Goal: Register for event/course

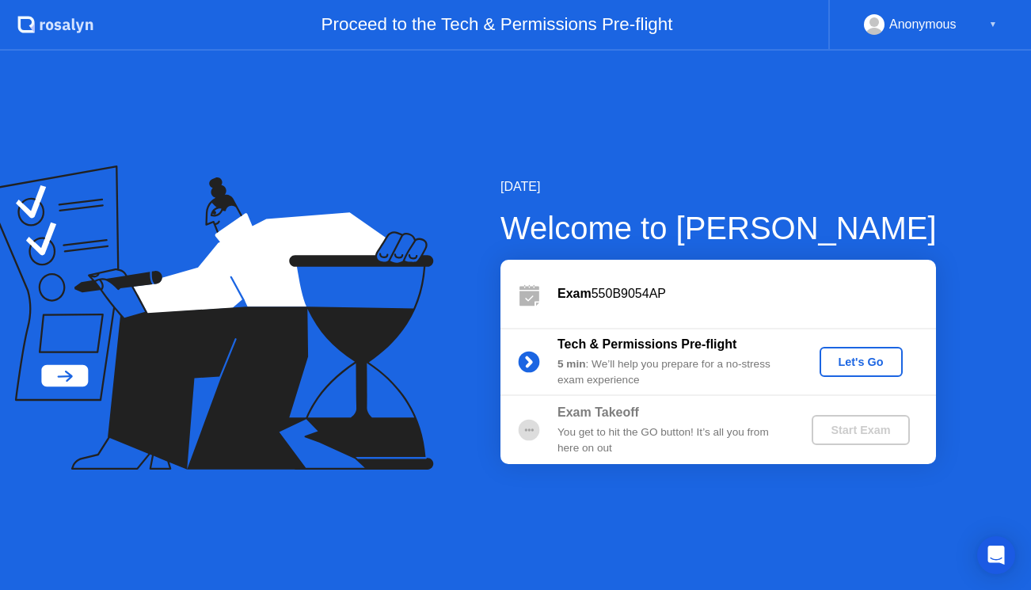
click at [851, 428] on div "Start Exam" at bounding box center [860, 430] width 85 height 13
drag, startPoint x: 0, startPoint y: 0, endPoint x: 851, endPoint y: 428, distance: 952.9
click at [851, 428] on div "Start Exam" at bounding box center [860, 430] width 85 height 13
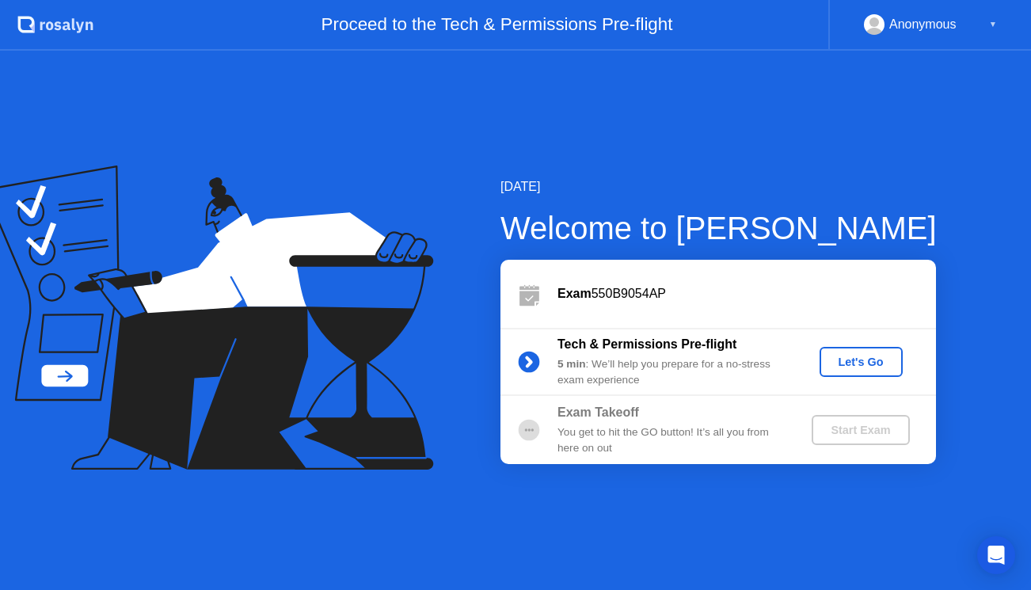
click at [854, 363] on div "Let's Go" at bounding box center [861, 362] width 70 height 13
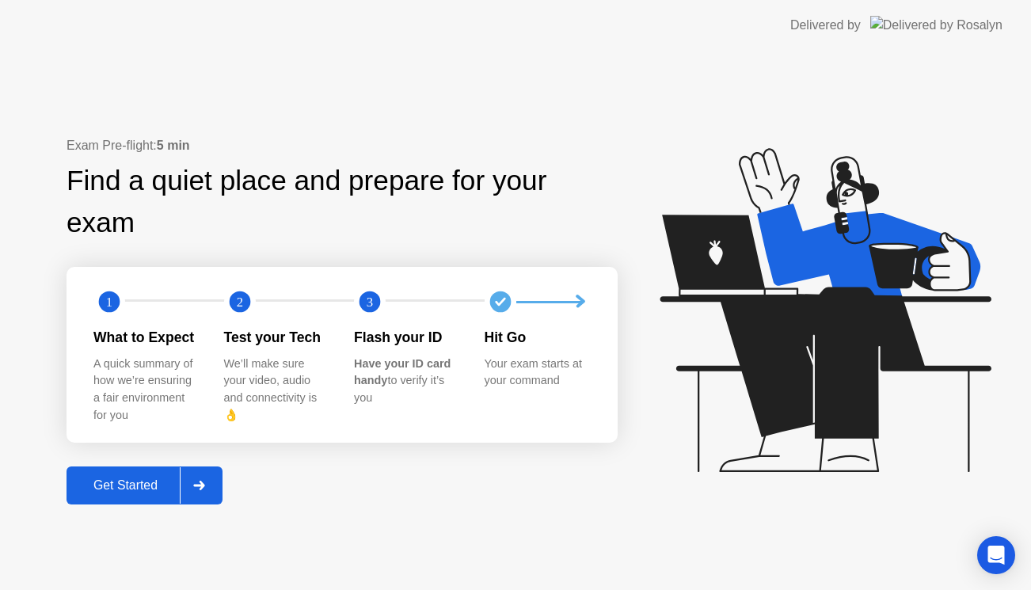
click at [142, 478] on div "Get Started" at bounding box center [125, 485] width 108 height 14
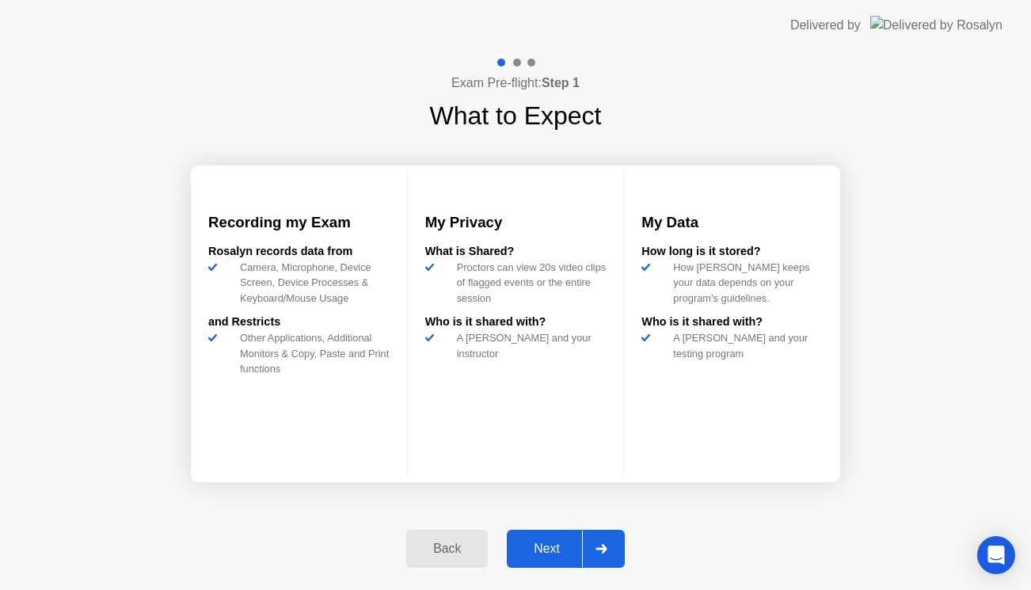
click at [606, 542] on div at bounding box center [601, 549] width 38 height 36
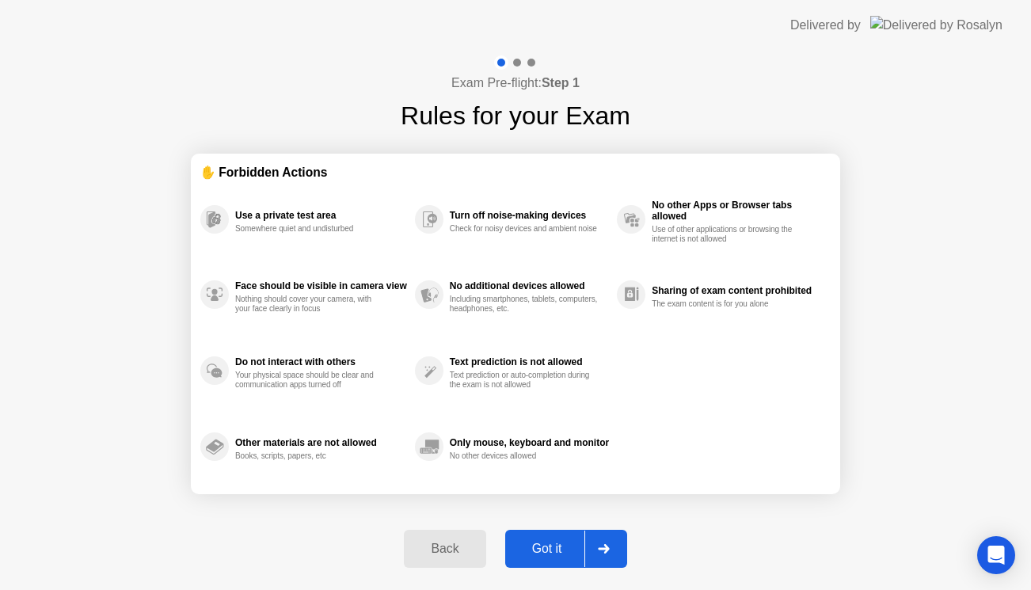
click at [606, 542] on div at bounding box center [603, 549] width 38 height 36
select select "**********"
select select "*******"
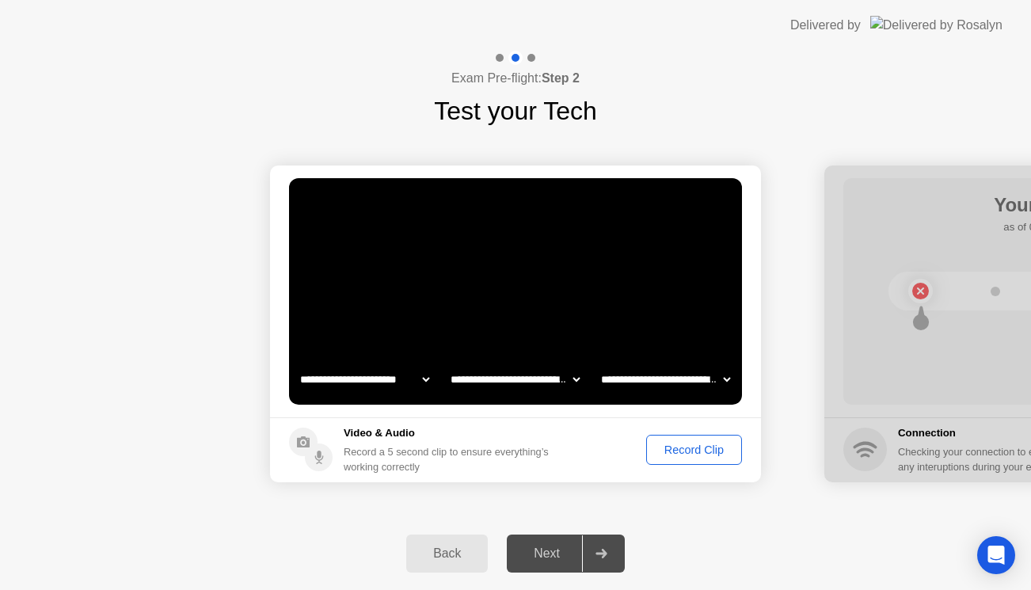
click at [690, 454] on div "Record Clip" at bounding box center [694, 449] width 85 height 13
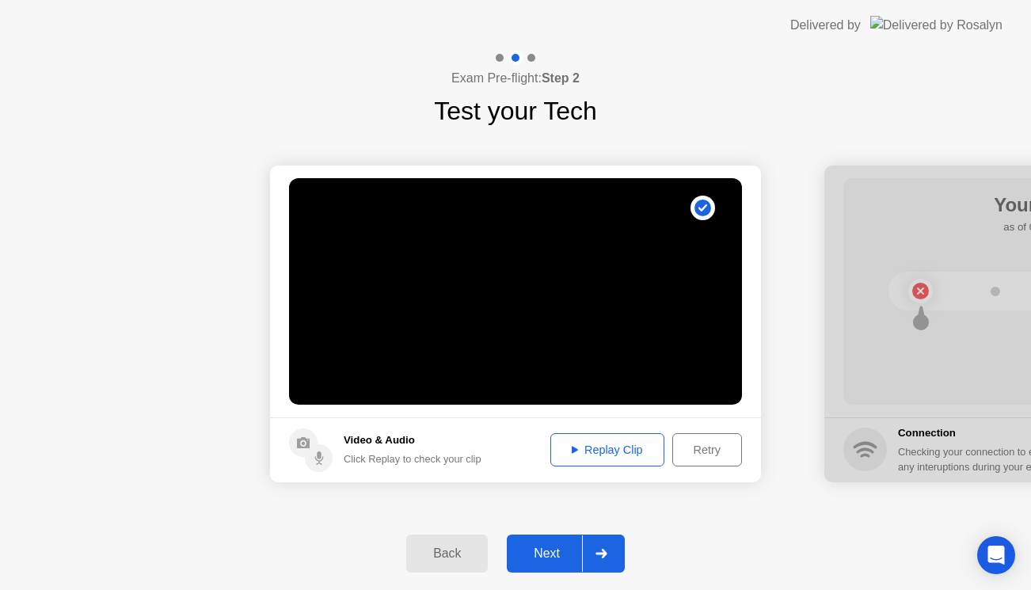
click at [583, 460] on button "Replay Clip" at bounding box center [607, 449] width 114 height 33
click at [608, 544] on div at bounding box center [601, 553] width 38 height 36
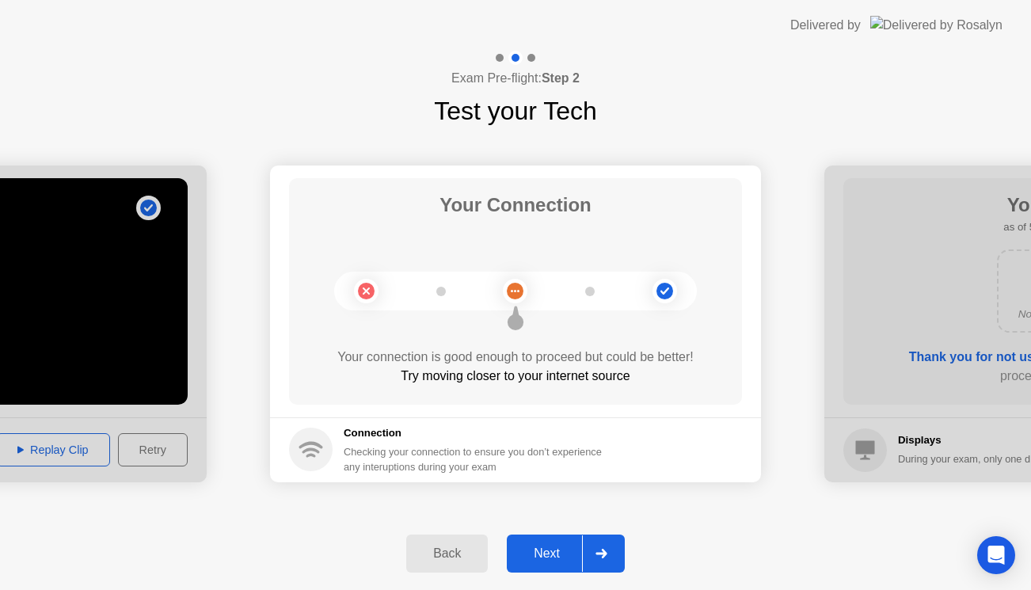
click at [608, 544] on div at bounding box center [601, 553] width 38 height 36
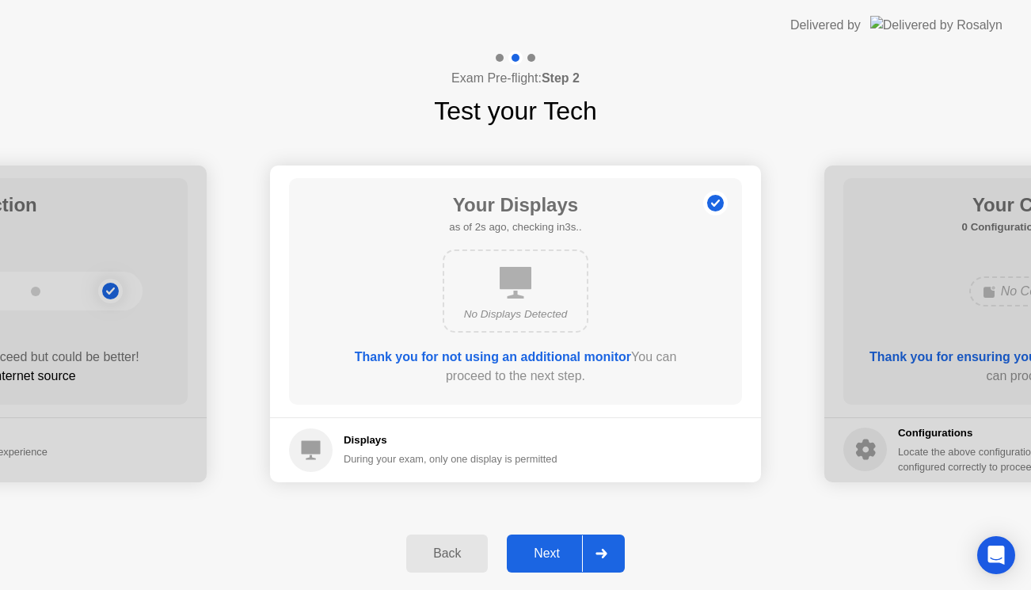
click at [608, 544] on div at bounding box center [601, 553] width 38 height 36
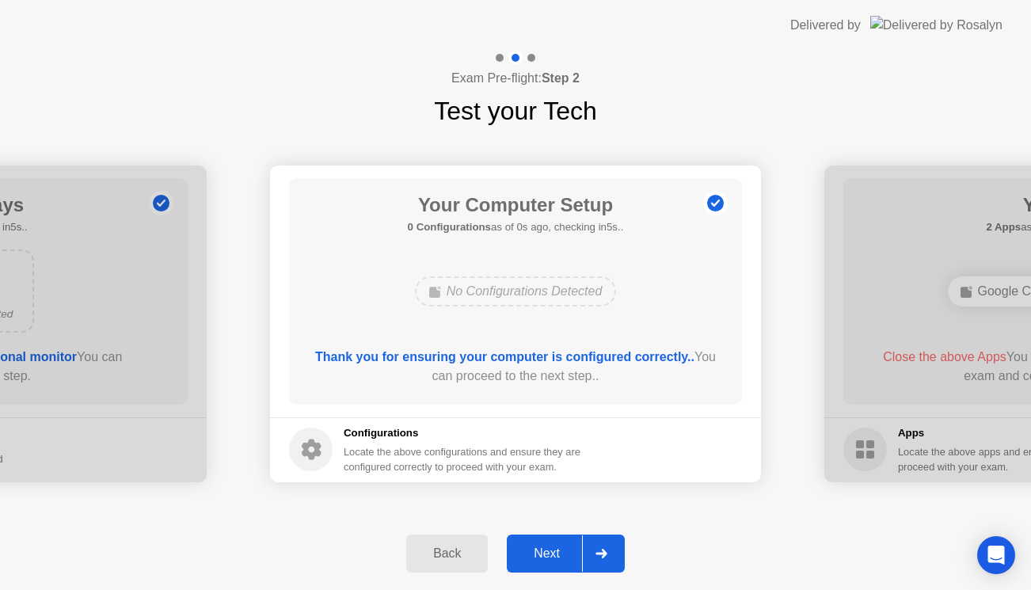
click at [608, 544] on div at bounding box center [601, 553] width 38 height 36
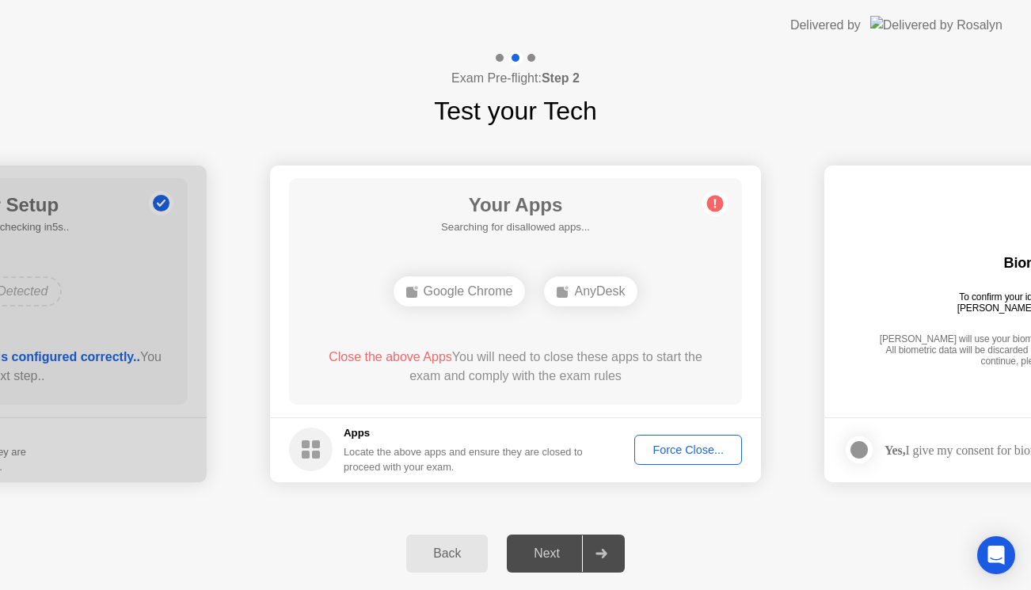
click at [383, 358] on span "Close the above Apps" at bounding box center [391, 356] width 124 height 13
click at [392, 359] on span "Close the above Apps" at bounding box center [391, 356] width 124 height 13
click at [688, 448] on div "Force Close..." at bounding box center [688, 449] width 97 height 13
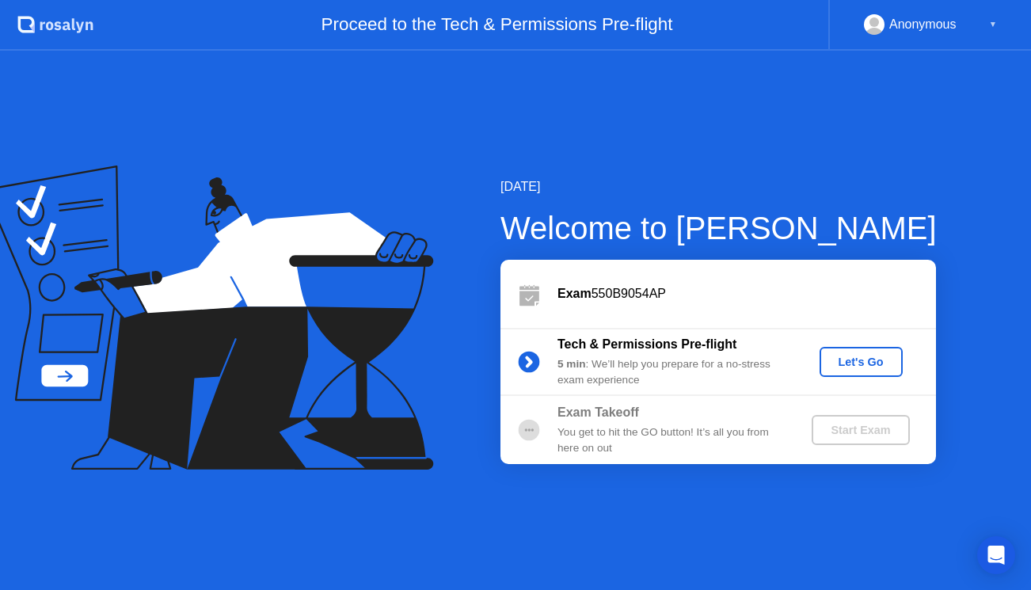
click at [853, 357] on div "Let's Go" at bounding box center [861, 362] width 70 height 13
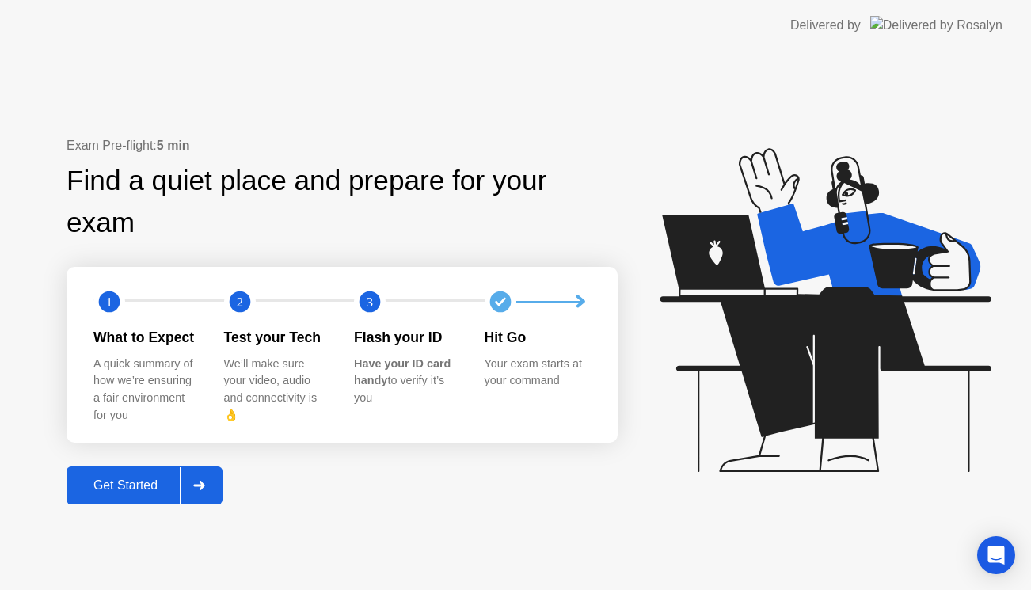
click at [200, 481] on icon at bounding box center [199, 486] width 12 height 10
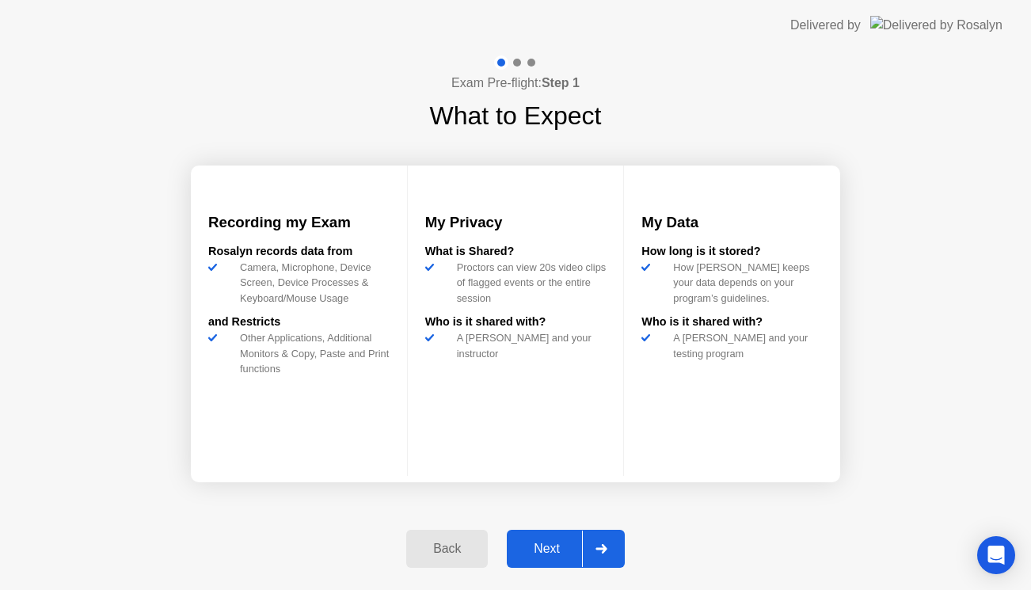
click at [609, 552] on div at bounding box center [601, 549] width 38 height 36
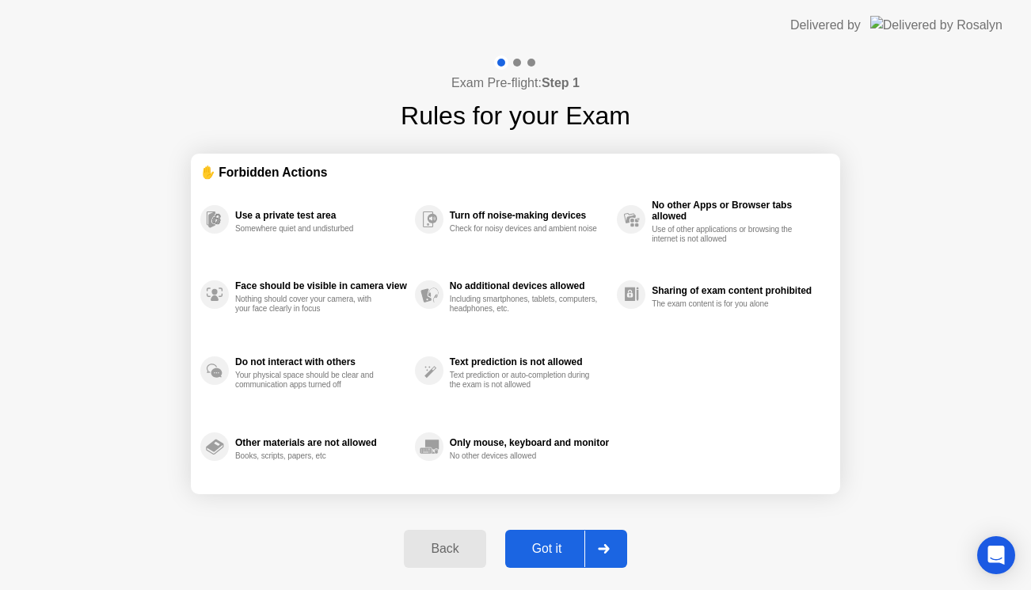
click at [609, 552] on icon at bounding box center [604, 549] width 12 height 10
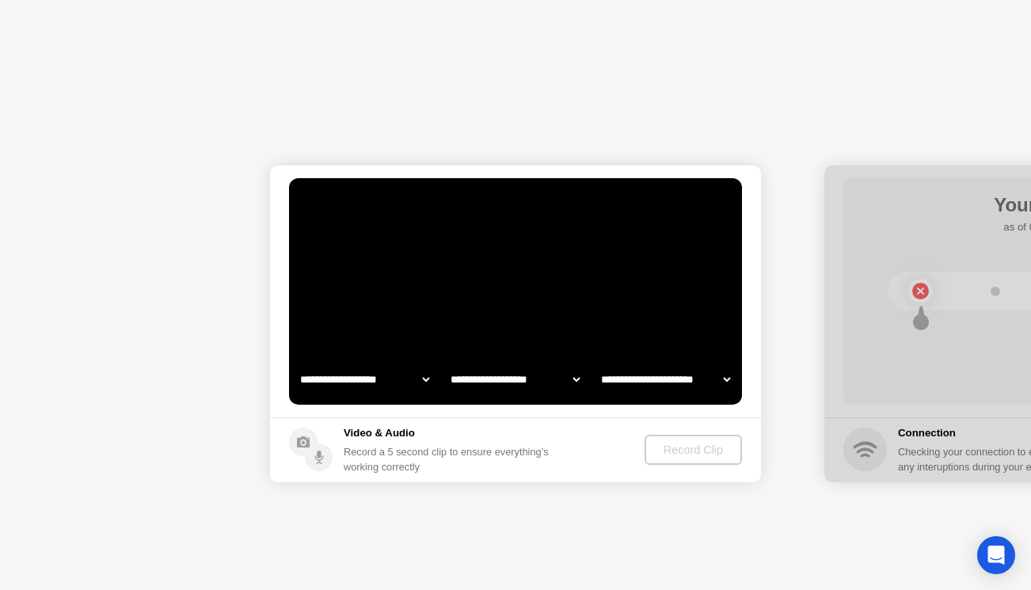
select select "**********"
select select "*******"
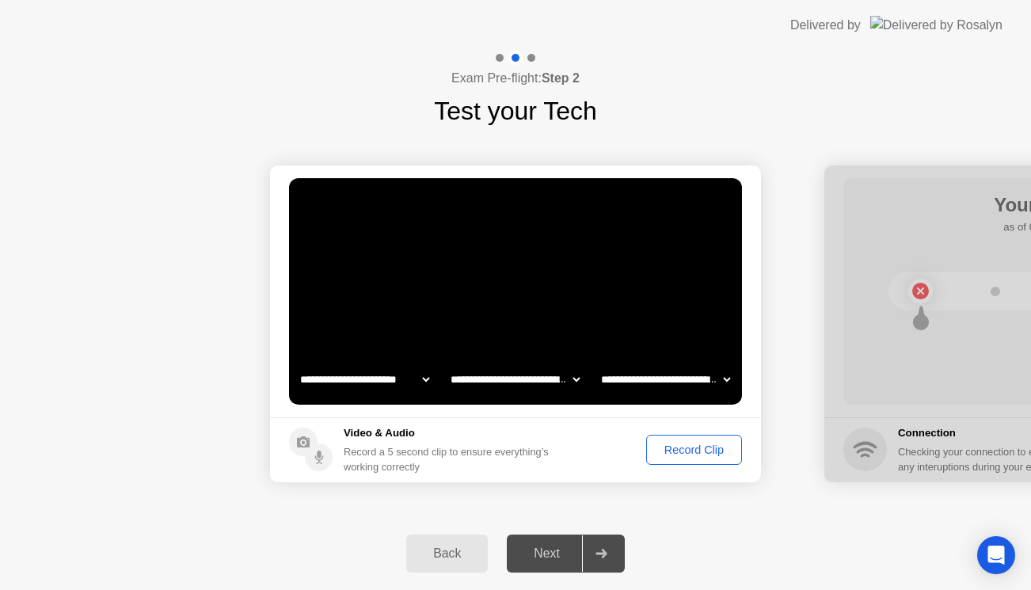
click at [702, 446] on div "Record Clip" at bounding box center [694, 449] width 85 height 13
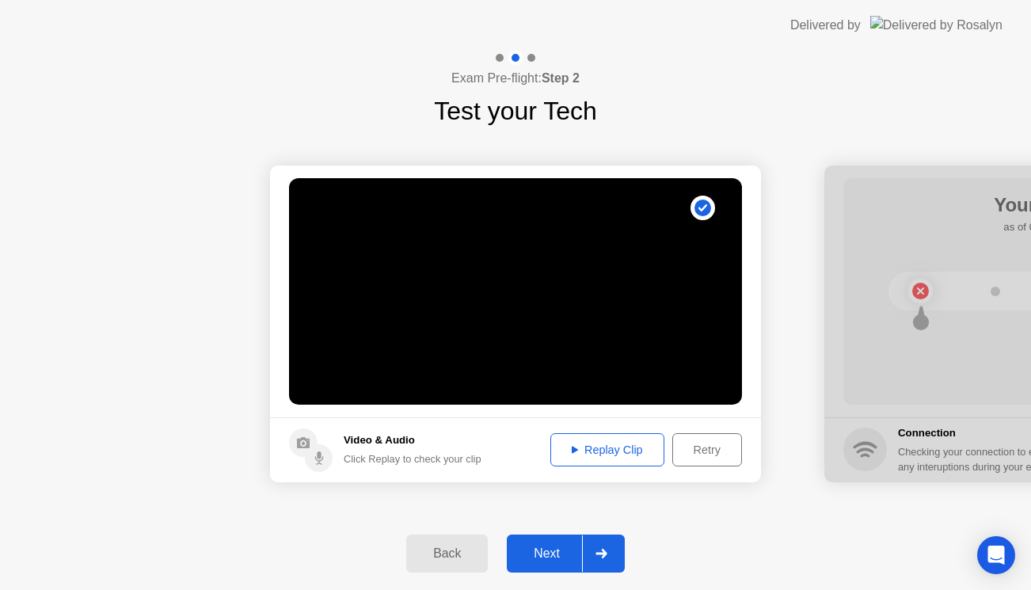
click at [588, 447] on div "Replay Clip" at bounding box center [607, 449] width 103 height 13
click at [605, 550] on icon at bounding box center [600, 554] width 11 height 10
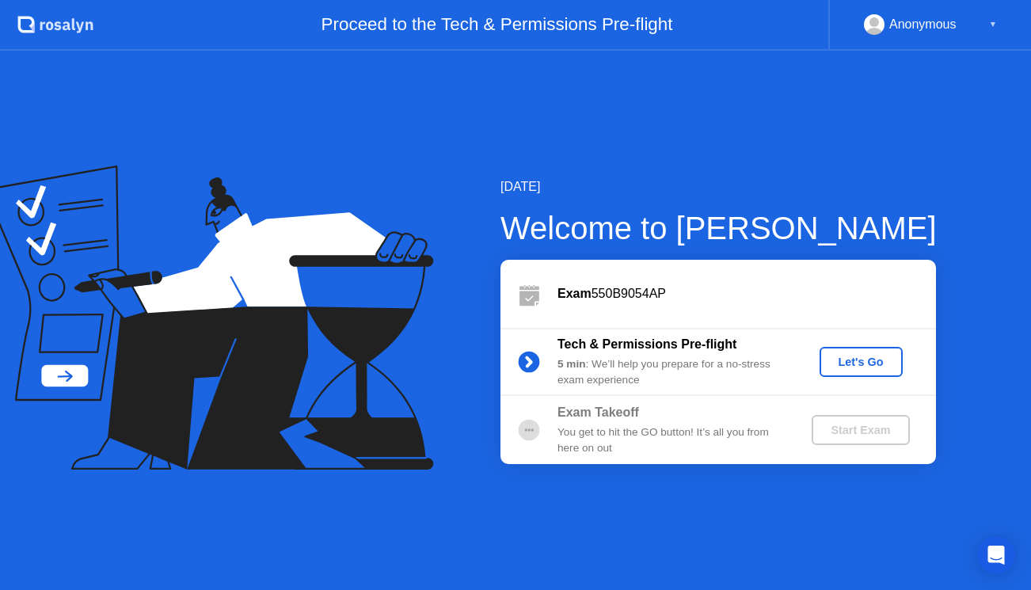
click at [861, 368] on div "Let's Go" at bounding box center [861, 362] width 70 height 13
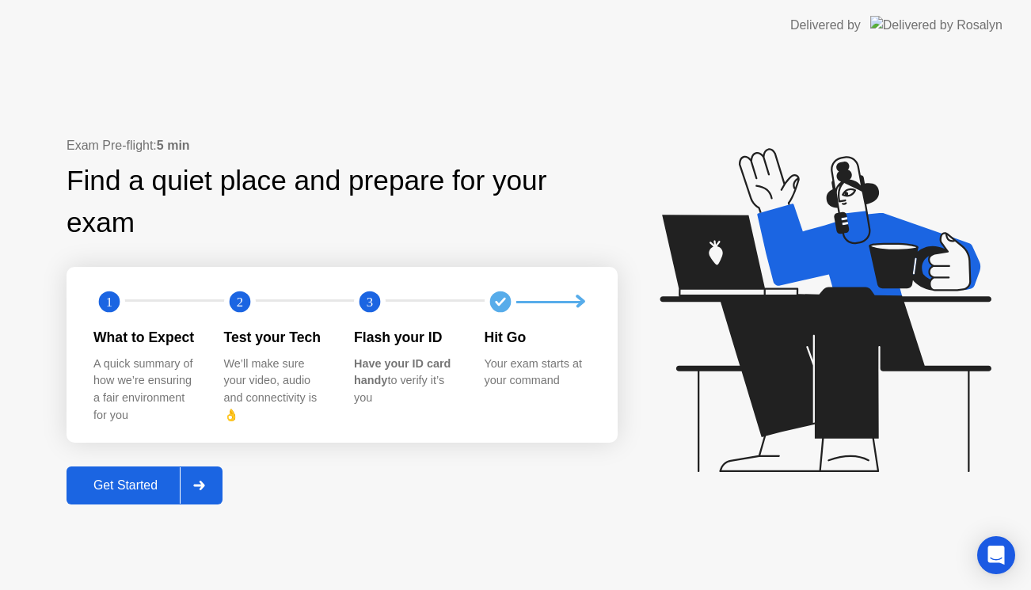
click at [204, 481] on icon at bounding box center [198, 486] width 11 height 10
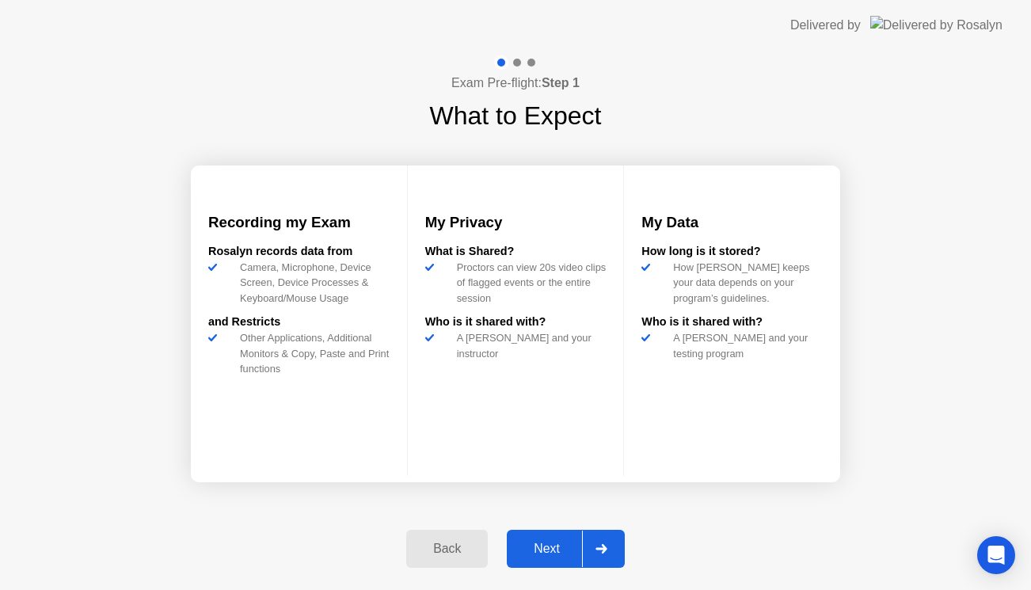
click at [606, 546] on icon at bounding box center [600, 549] width 11 height 10
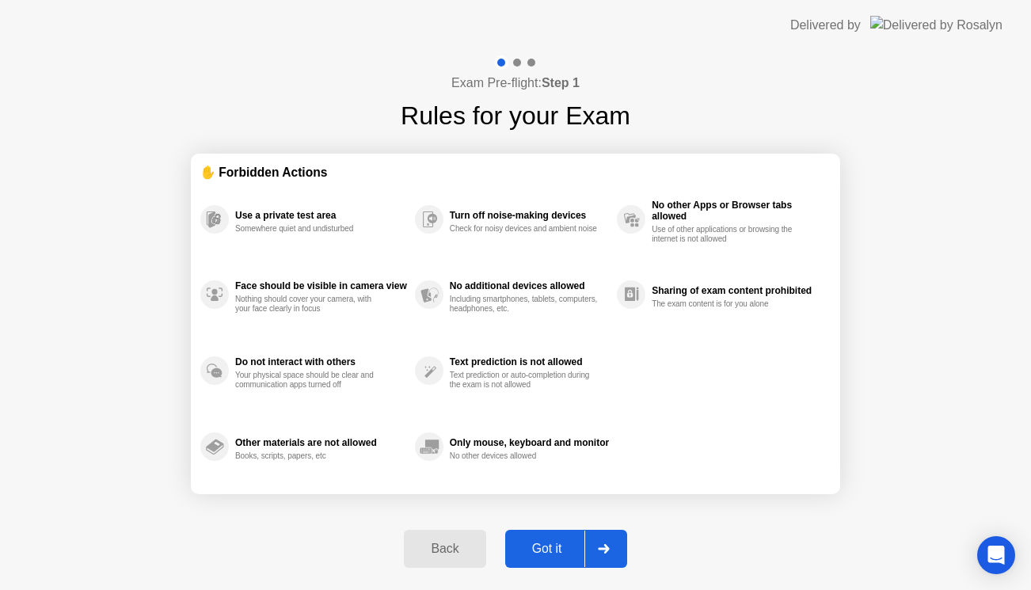
click at [606, 546] on icon at bounding box center [603, 549] width 11 height 10
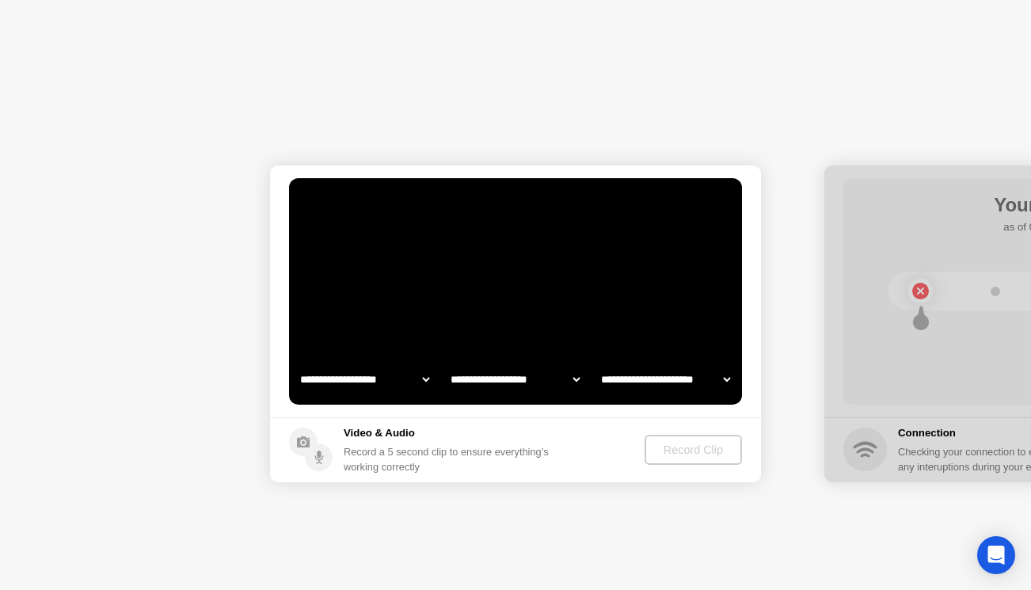
select select "**********"
select select "*******"
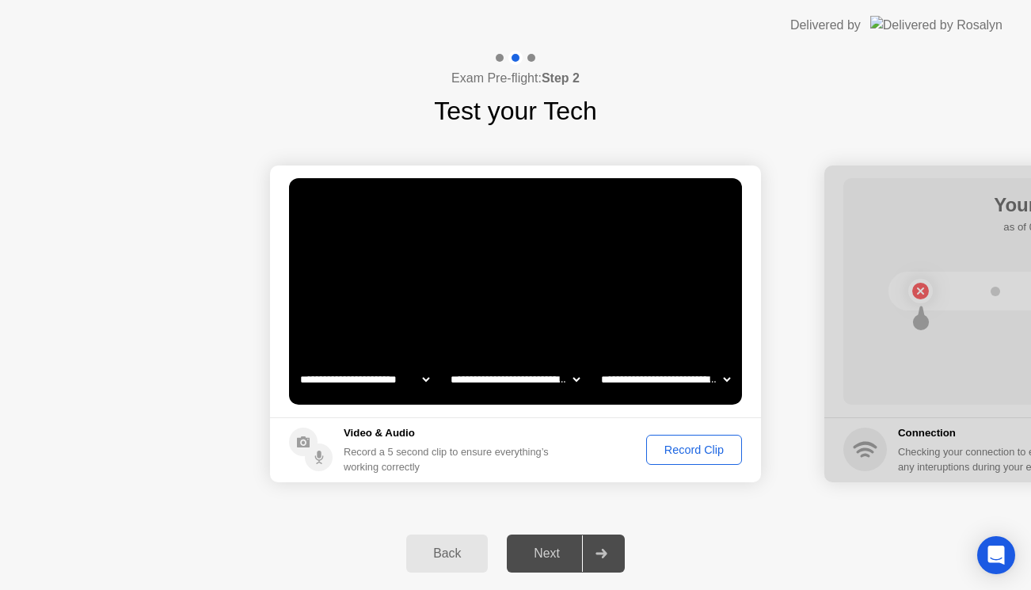
click at [676, 456] on div "Record Clip" at bounding box center [694, 449] width 85 height 13
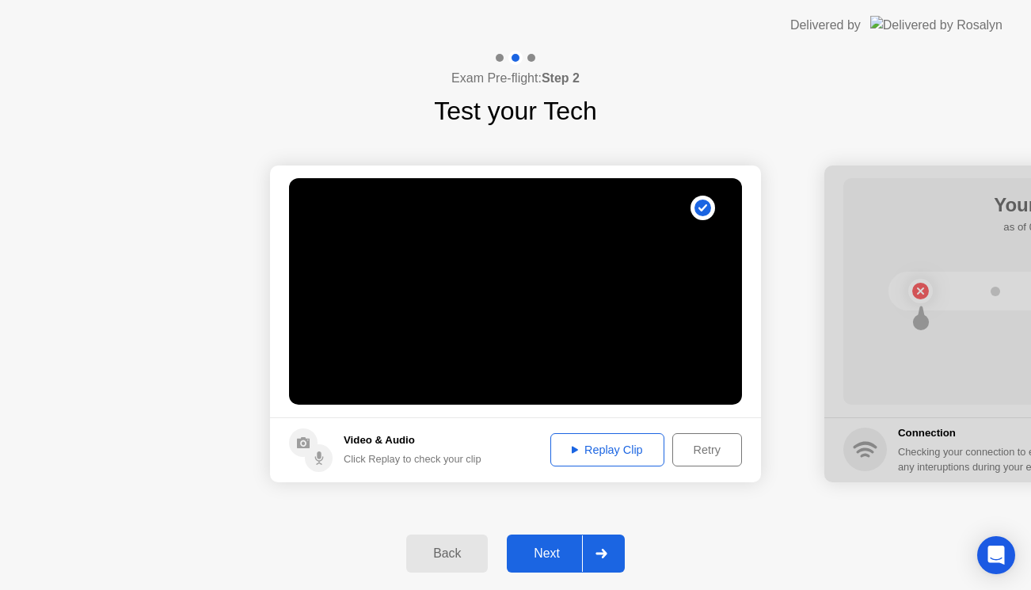
click at [607, 435] on button "Replay Clip" at bounding box center [607, 449] width 114 height 33
click at [603, 556] on icon at bounding box center [600, 554] width 11 height 10
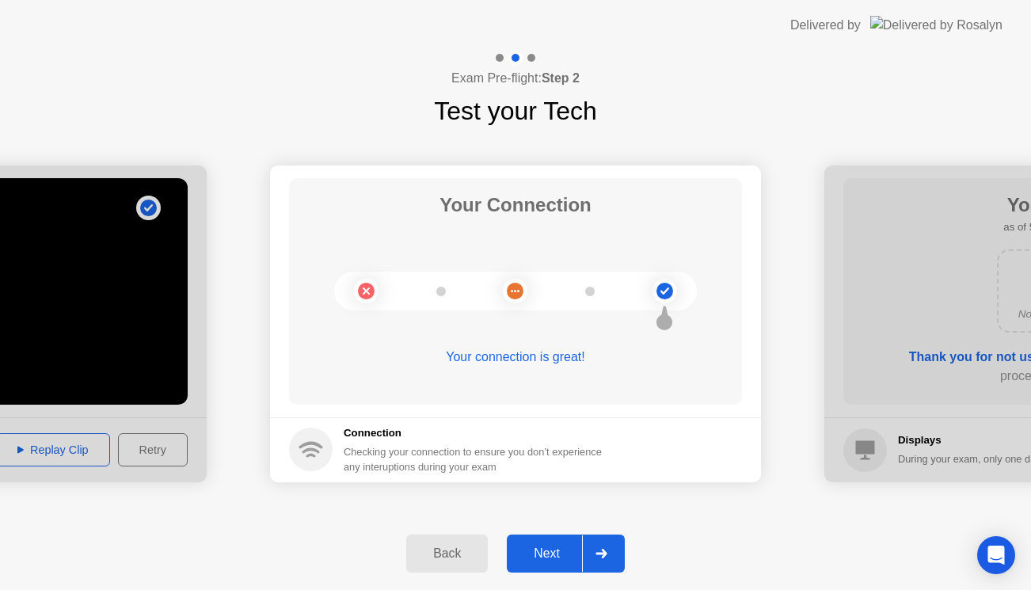
click at [607, 550] on icon at bounding box center [601, 554] width 12 height 10
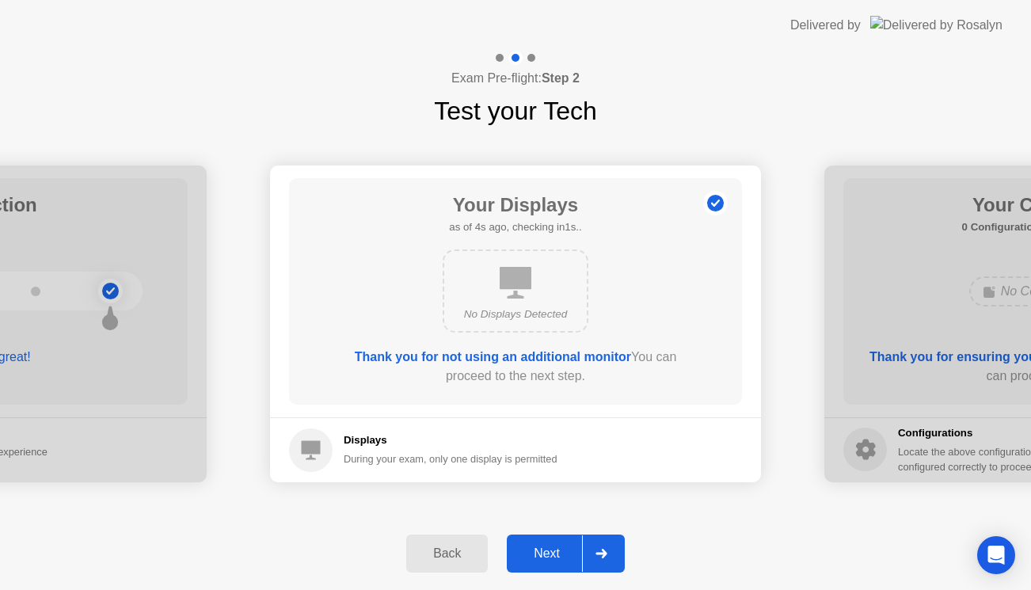
click at [607, 550] on icon at bounding box center [601, 554] width 12 height 10
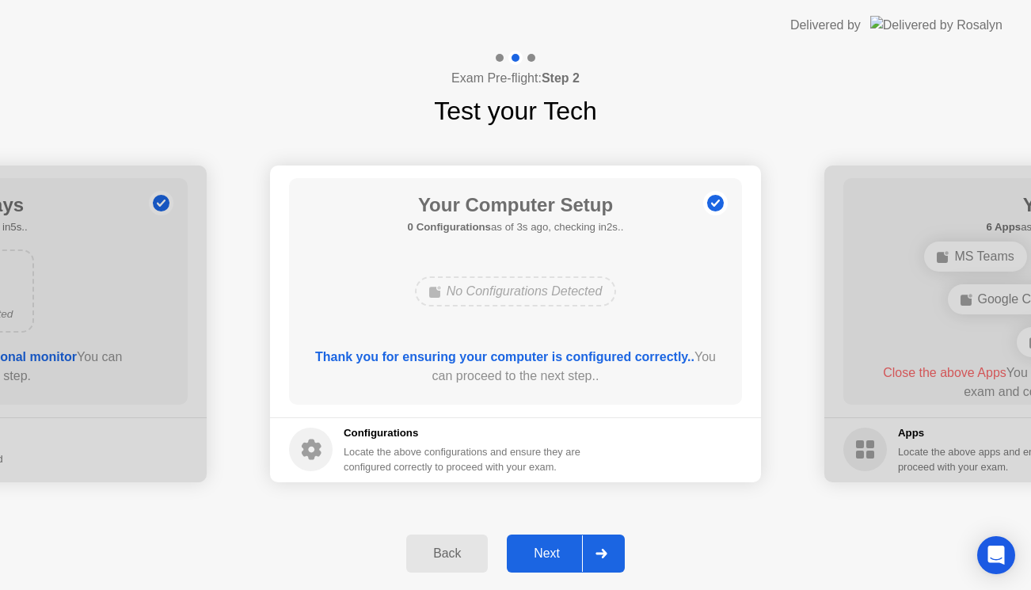
click at [607, 550] on icon at bounding box center [601, 554] width 12 height 10
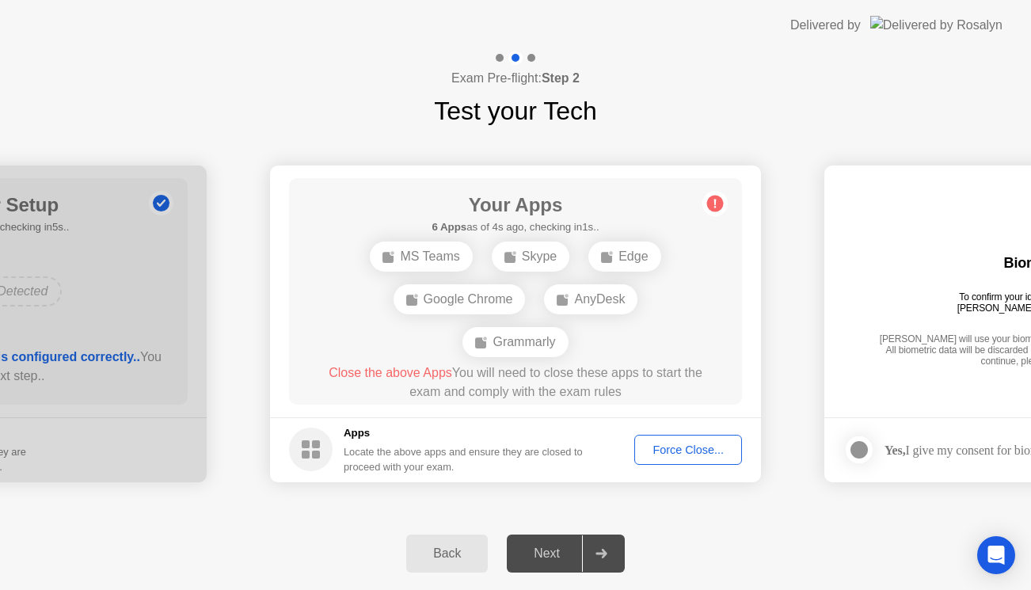
click at [682, 447] on div "Force Close..." at bounding box center [688, 449] width 97 height 13
